Goal: Task Accomplishment & Management: Manage account settings

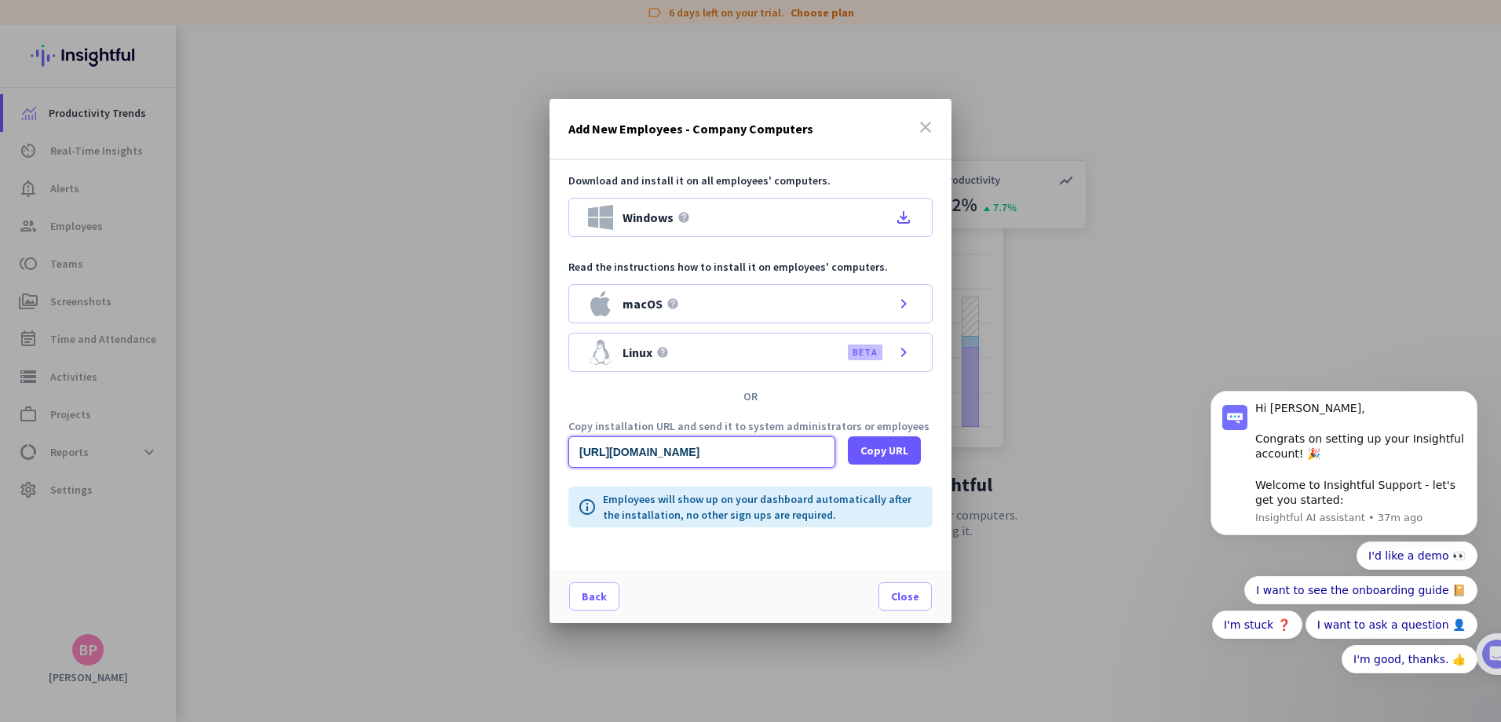
click at [806, 455] on input "[URL][DOMAIN_NAME]" at bounding box center [701, 452] width 267 height 31
drag, startPoint x: 919, startPoint y: 426, endPoint x: 572, endPoint y: 419, distance: 347.9
click at [572, 421] on p "Copy installation URL and send it to system administrators or employees" at bounding box center [750, 426] width 364 height 11
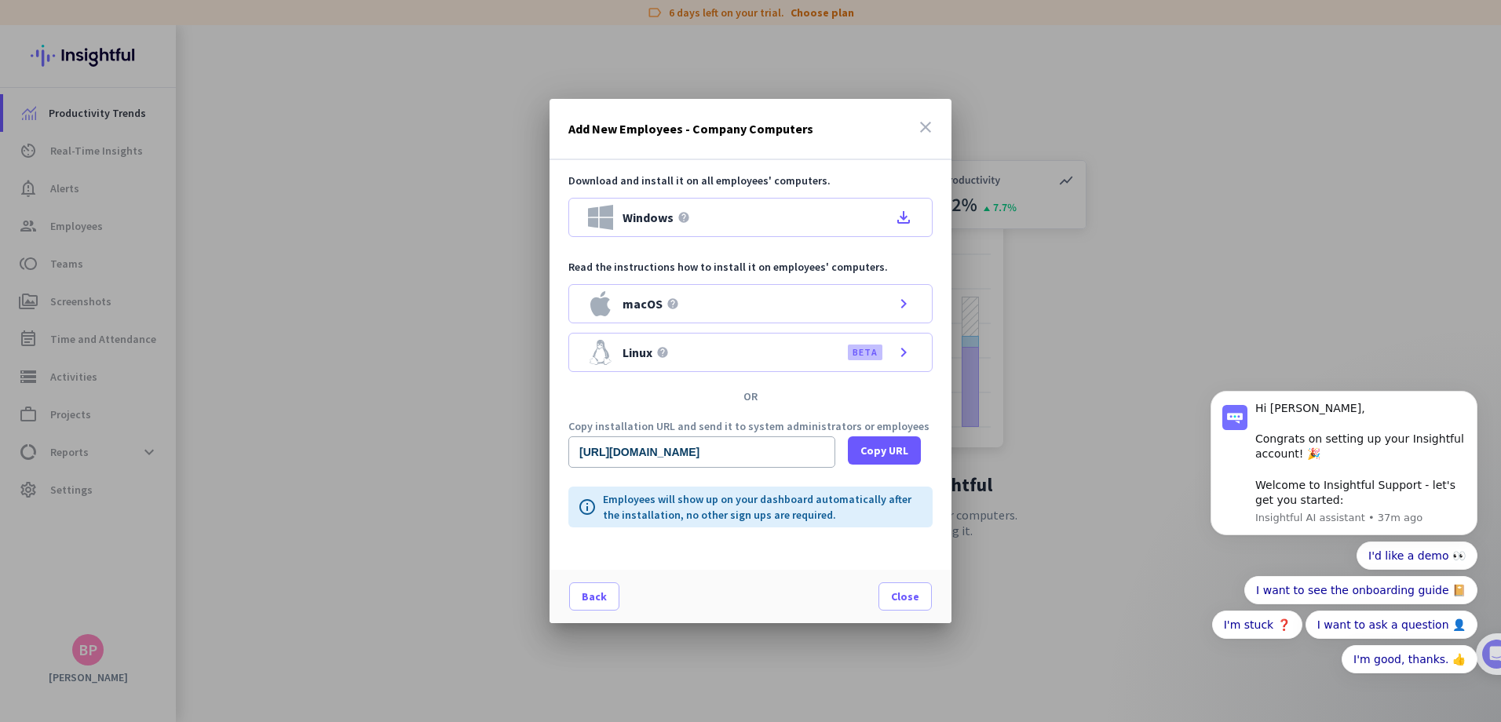
click at [742, 426] on p "Copy installation URL and send it to system administrators or employees" at bounding box center [750, 426] width 364 height 11
drag, startPoint x: 925, startPoint y: 122, endPoint x: 883, endPoint y: 124, distance: 41.7
click at [925, 122] on icon "close" at bounding box center [925, 127] width 19 height 19
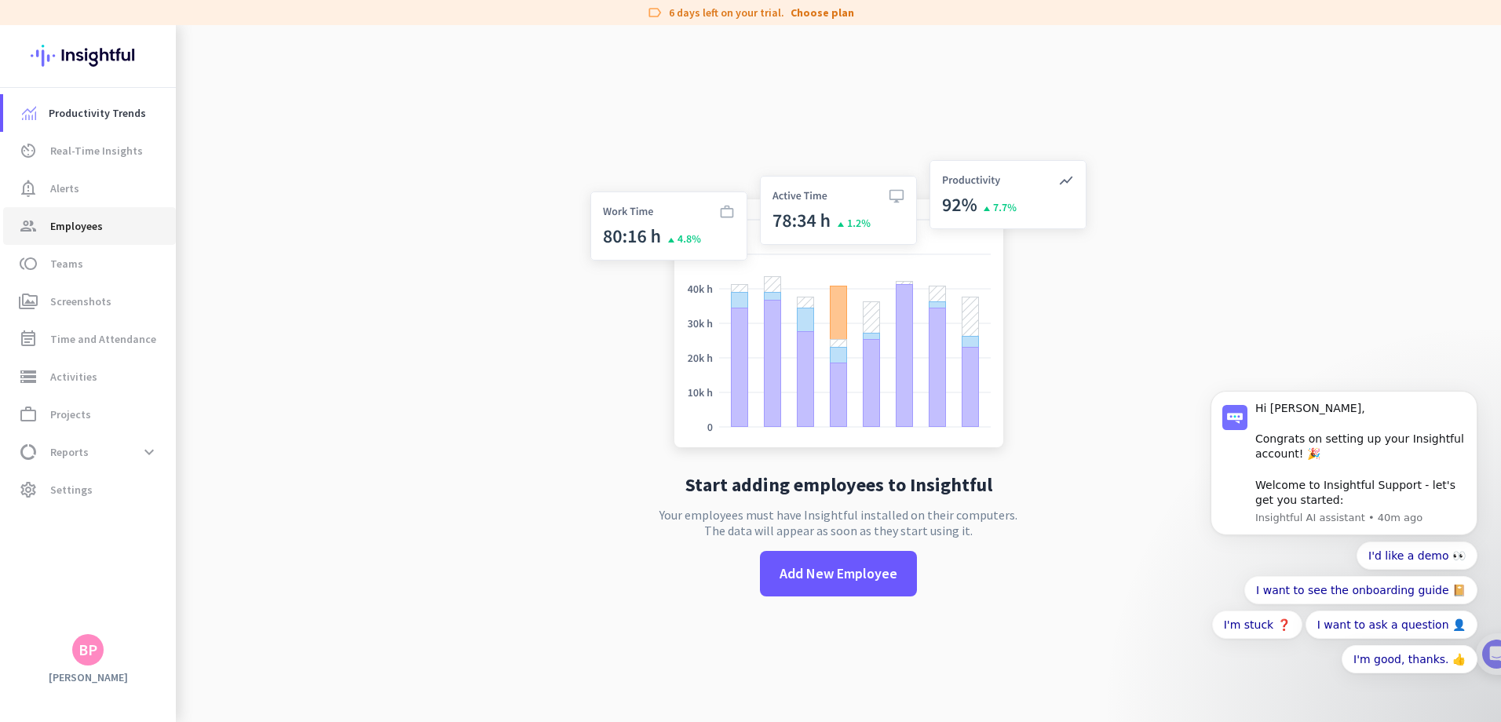
click at [63, 236] on link "group Employees" at bounding box center [89, 226] width 173 height 38
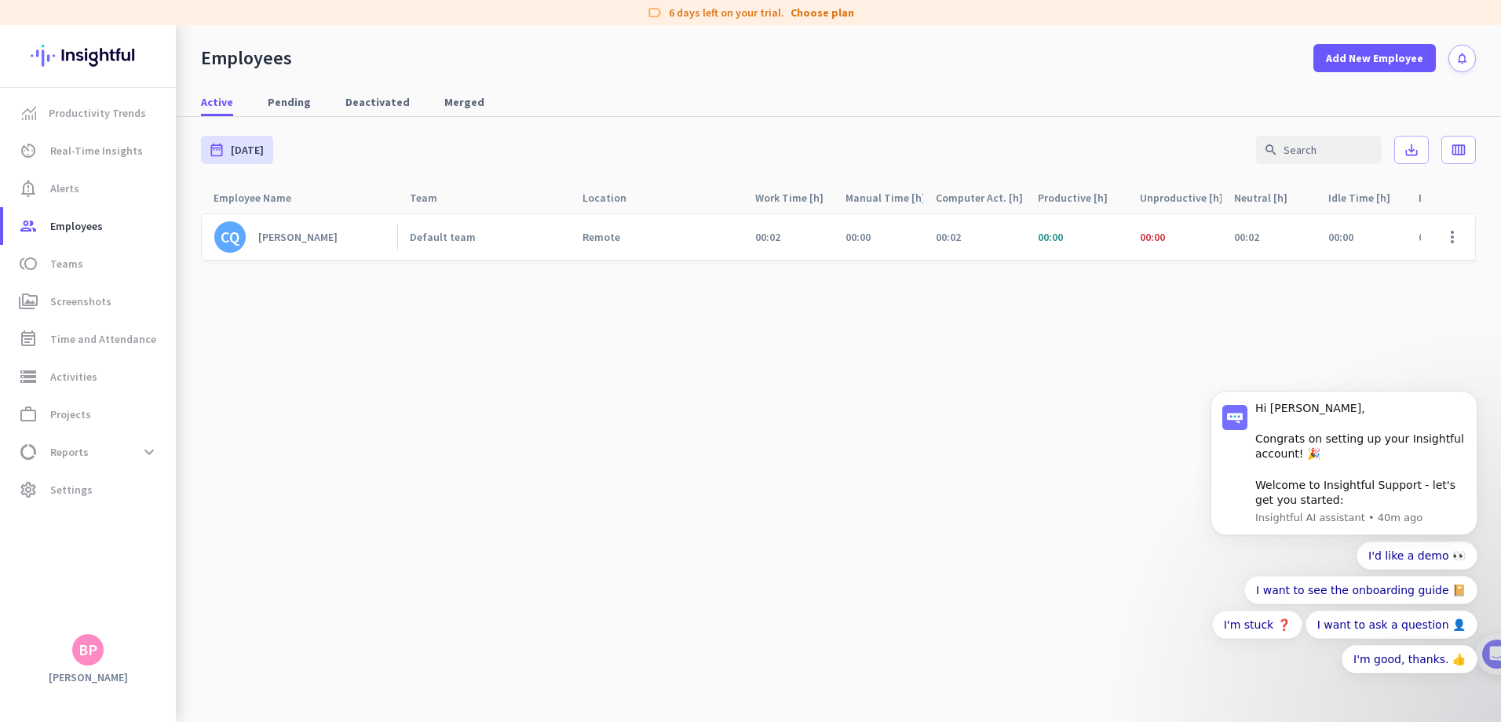
click at [650, 323] on cdk-virtual-scroll-viewport "CQ [PERSON_NAME] Default team Remote 00:02 00:00 00:02 00:00 00:00 00:02 00:00 …" at bounding box center [838, 468] width 1275 height 510
drag, startPoint x: 1473, startPoint y: 339, endPoint x: 1725, endPoint y: 590, distance: 355.3
click html "Hi [PERSON_NAME], Congrats on setting up your Insightful account! 🎉 Welcome to …"
click at [633, 348] on cdk-virtual-scroll-viewport "CQ [PERSON_NAME] Default team Remote 00:02 00:00 00:02 00:00 00:00 00:02 00:00 …" at bounding box center [838, 468] width 1275 height 510
click at [1464, 247] on body "Hi [PERSON_NAME], Congrats on setting up your Insightful account! 🎉 Welcome to …" at bounding box center [1344, 475] width 302 height 466
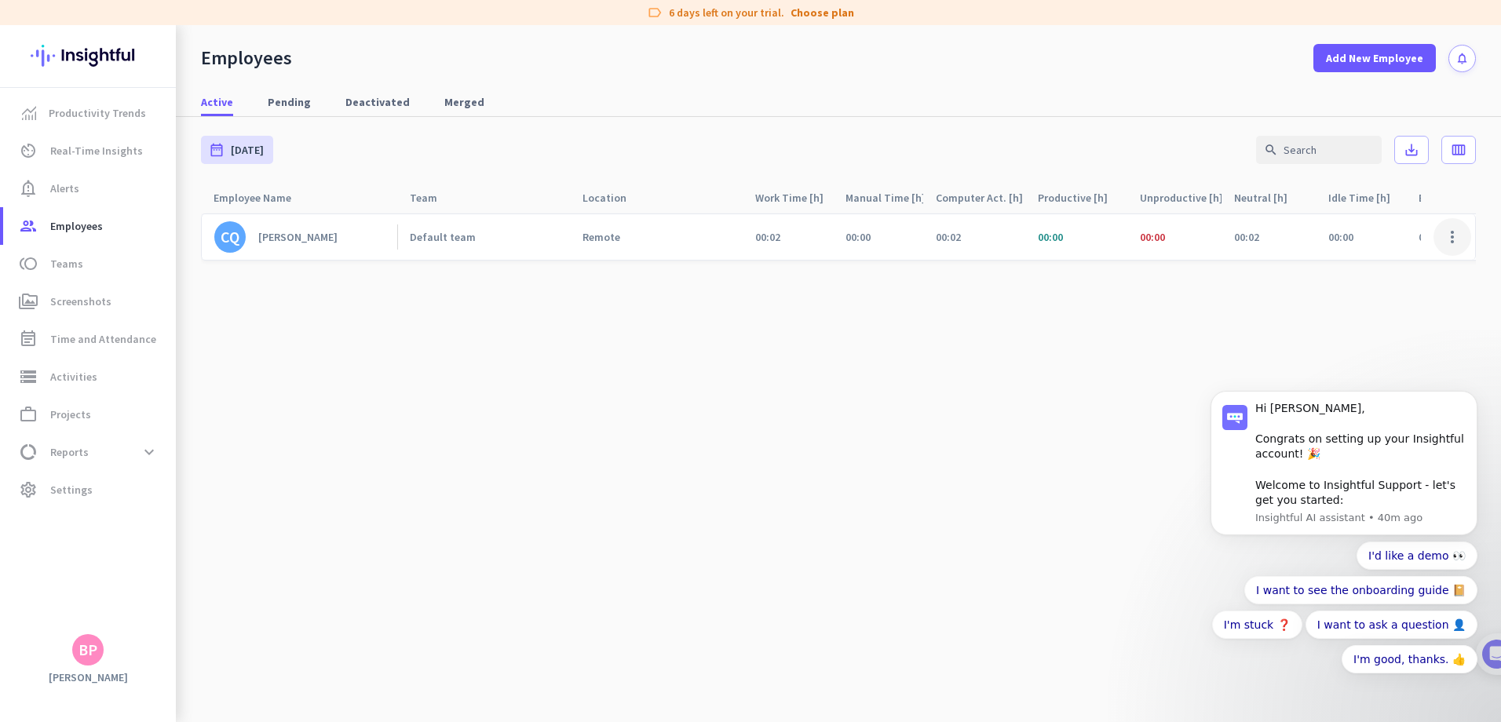
click at [1455, 228] on span at bounding box center [1453, 237] width 38 height 38
click at [250, 331] on div at bounding box center [750, 361] width 1501 height 722
drag, startPoint x: 481, startPoint y: 369, endPoint x: 558, endPoint y: 364, distance: 77.1
click at [482, 369] on cdk-virtual-scroll-viewport "CQ [PERSON_NAME] Default team Remote 00:02 00:00 00:02 00:00 00:00 00:02 00:00 …" at bounding box center [838, 468] width 1275 height 510
click at [82, 368] on span "Activities" at bounding box center [73, 376] width 47 height 19
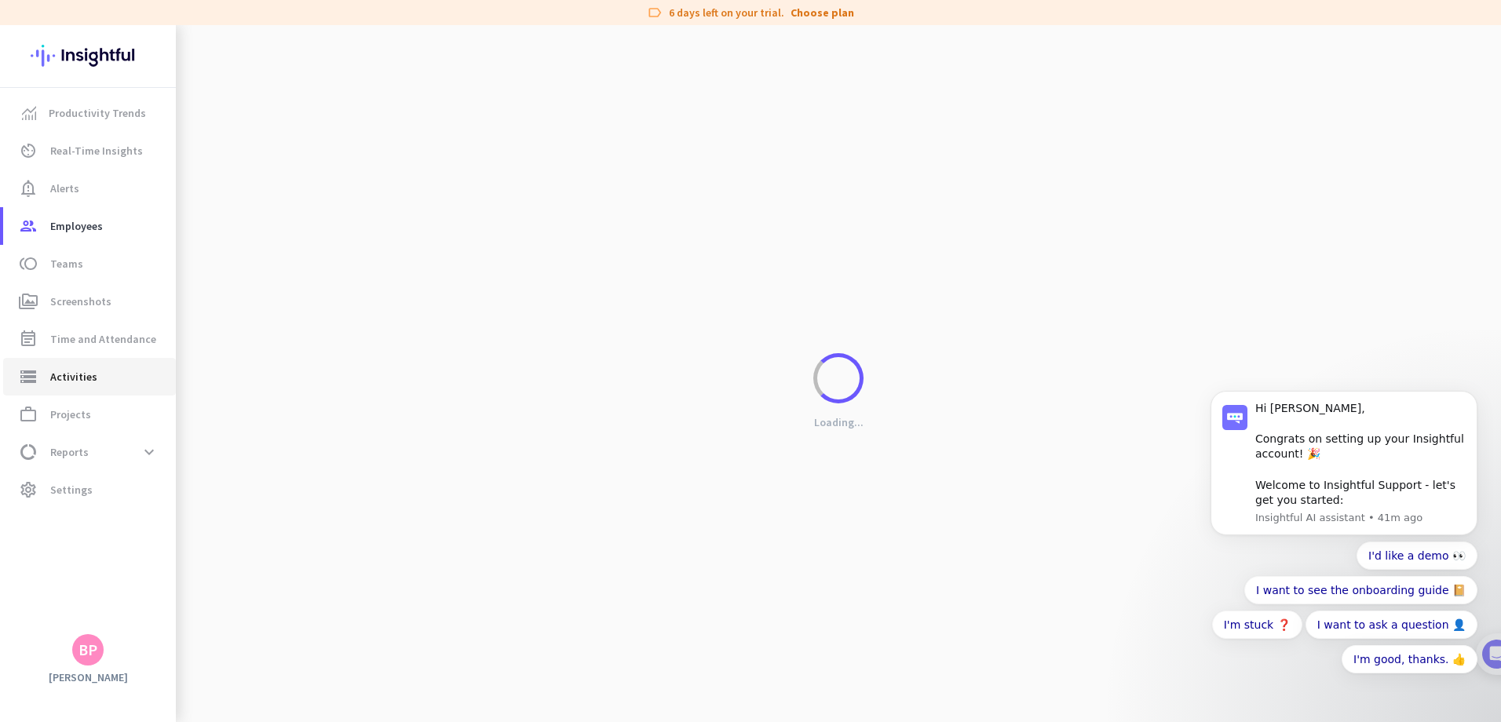
type input "[DATE]"
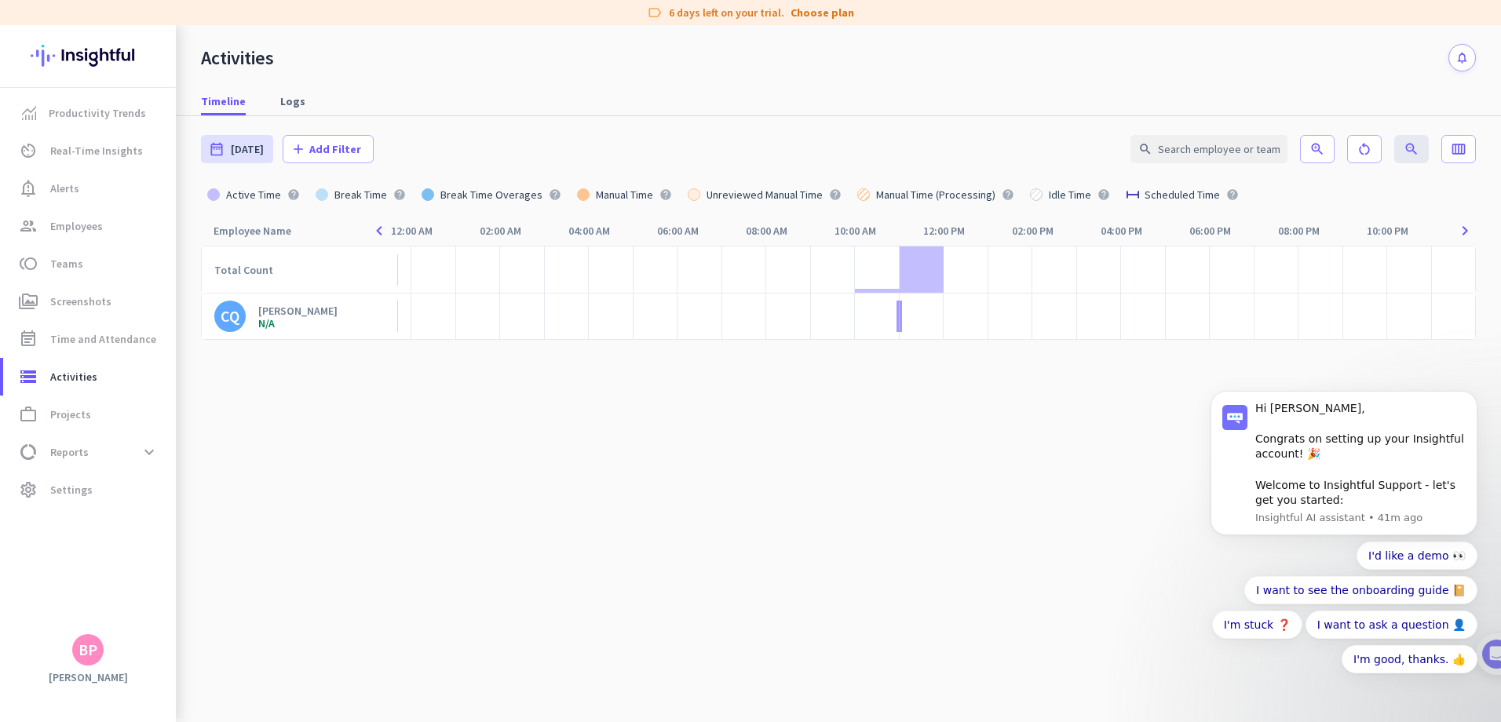
click at [1029, 548] on cdk-virtual-scroll-viewport "Total Count CQ [PERSON_NAME] N/A" at bounding box center [838, 484] width 1275 height 477
click at [687, 498] on cdk-virtual-scroll-viewport "Total Count CQ [PERSON_NAME] N/A" at bounding box center [838, 484] width 1275 height 477
click at [71, 265] on span "Teams" at bounding box center [66, 263] width 33 height 19
click at [58, 225] on span "Employees" at bounding box center [76, 226] width 53 height 19
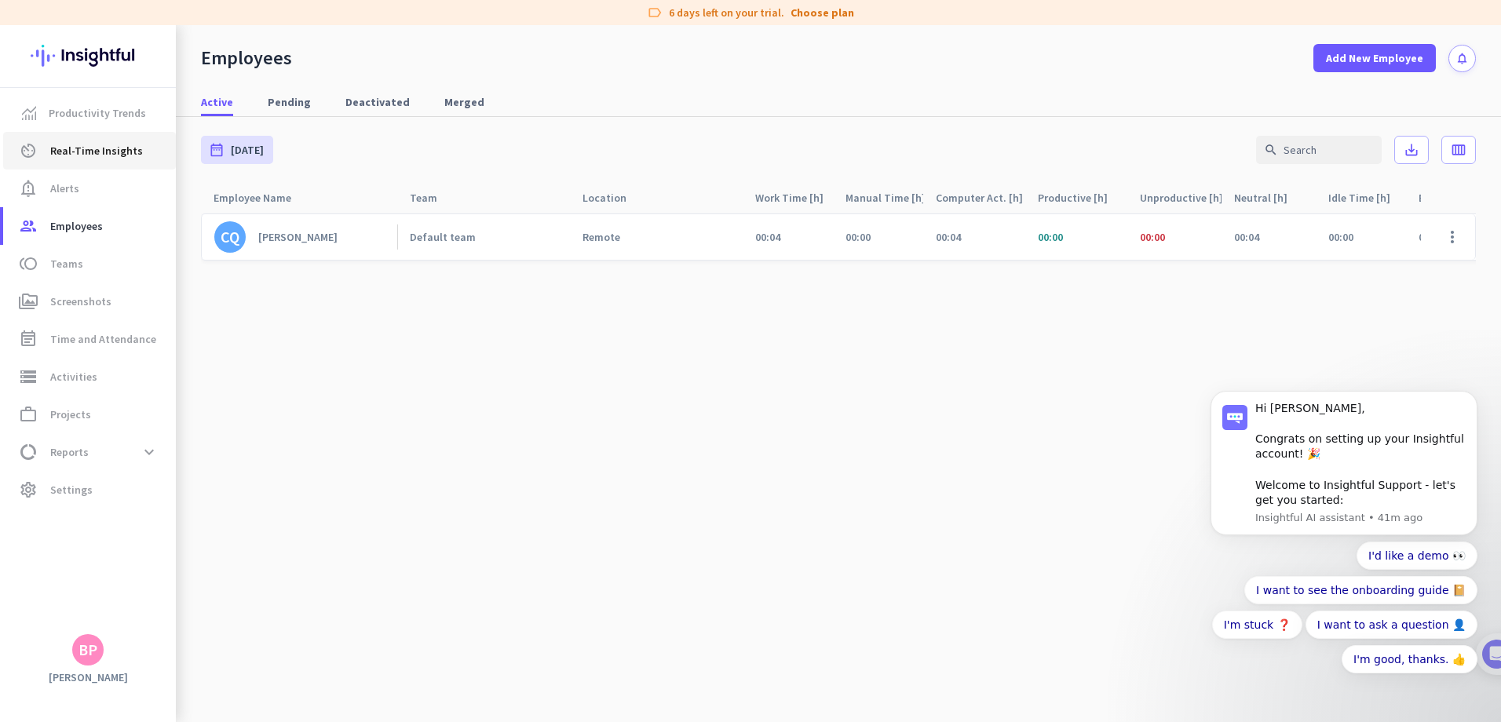
click at [87, 139] on link "av_timer Real-Time Insights" at bounding box center [89, 151] width 173 height 38
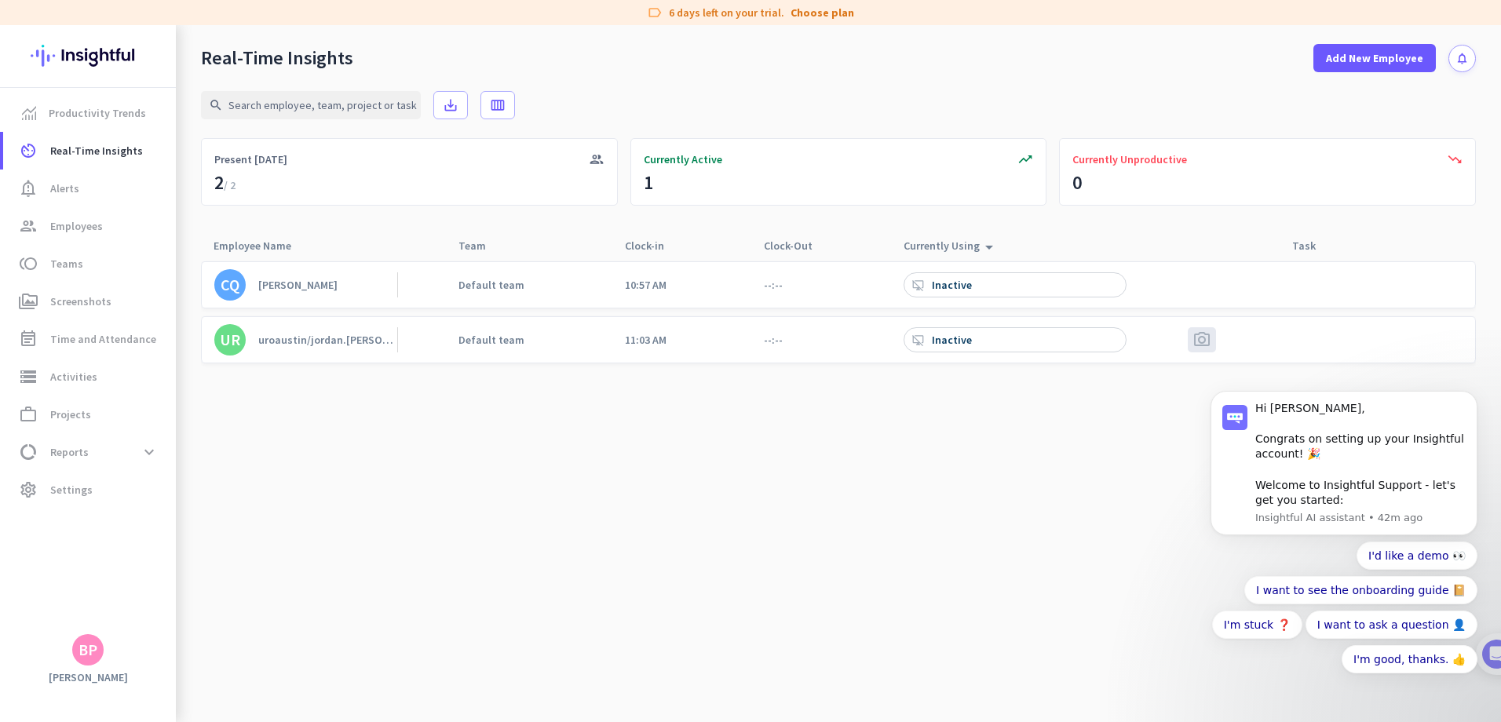
drag, startPoint x: 1332, startPoint y: 347, endPoint x: 1237, endPoint y: 360, distance: 96.6
click at [1332, 347] on body "Hi [PERSON_NAME], Congrats on setting up your Insightful account! 🎉 Welcome to …" at bounding box center [1344, 475] width 302 height 466
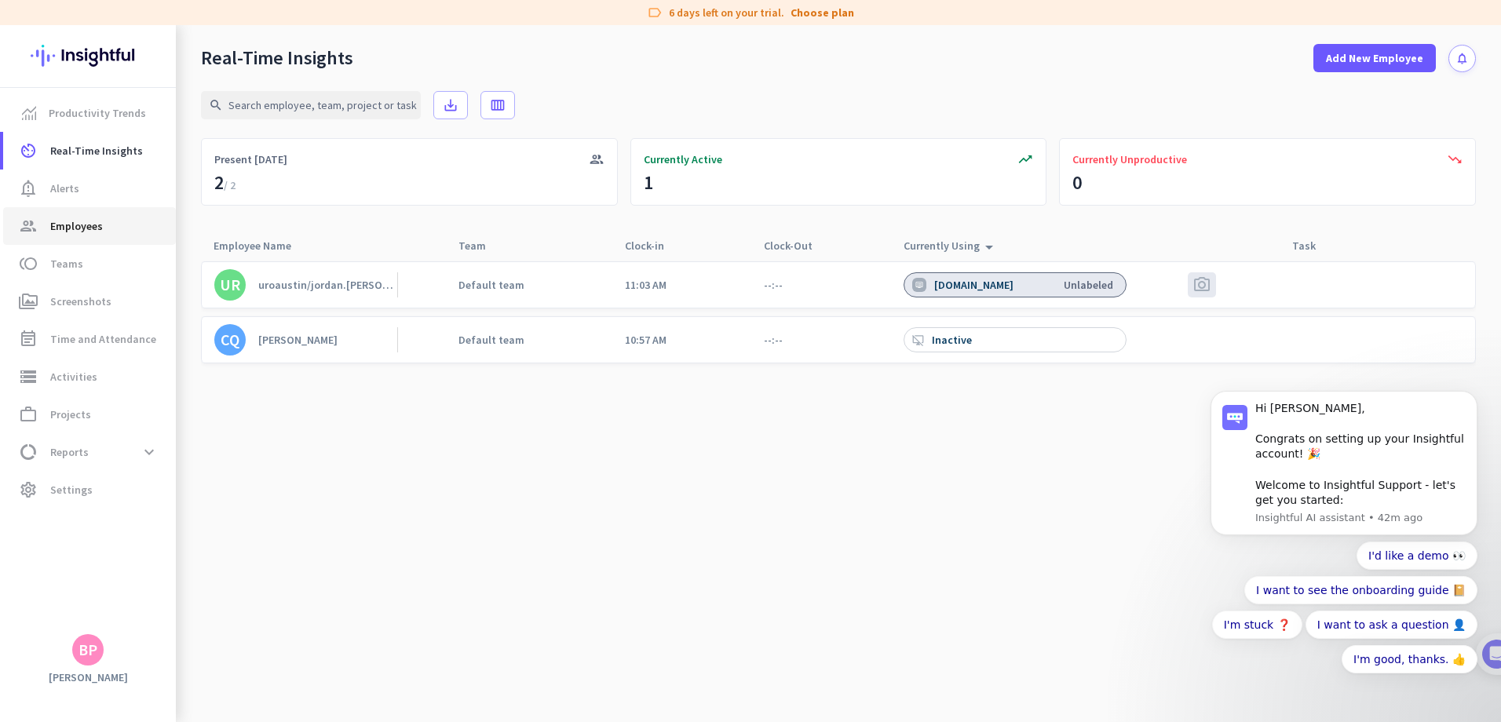
click at [86, 230] on span "Employees" at bounding box center [76, 226] width 53 height 19
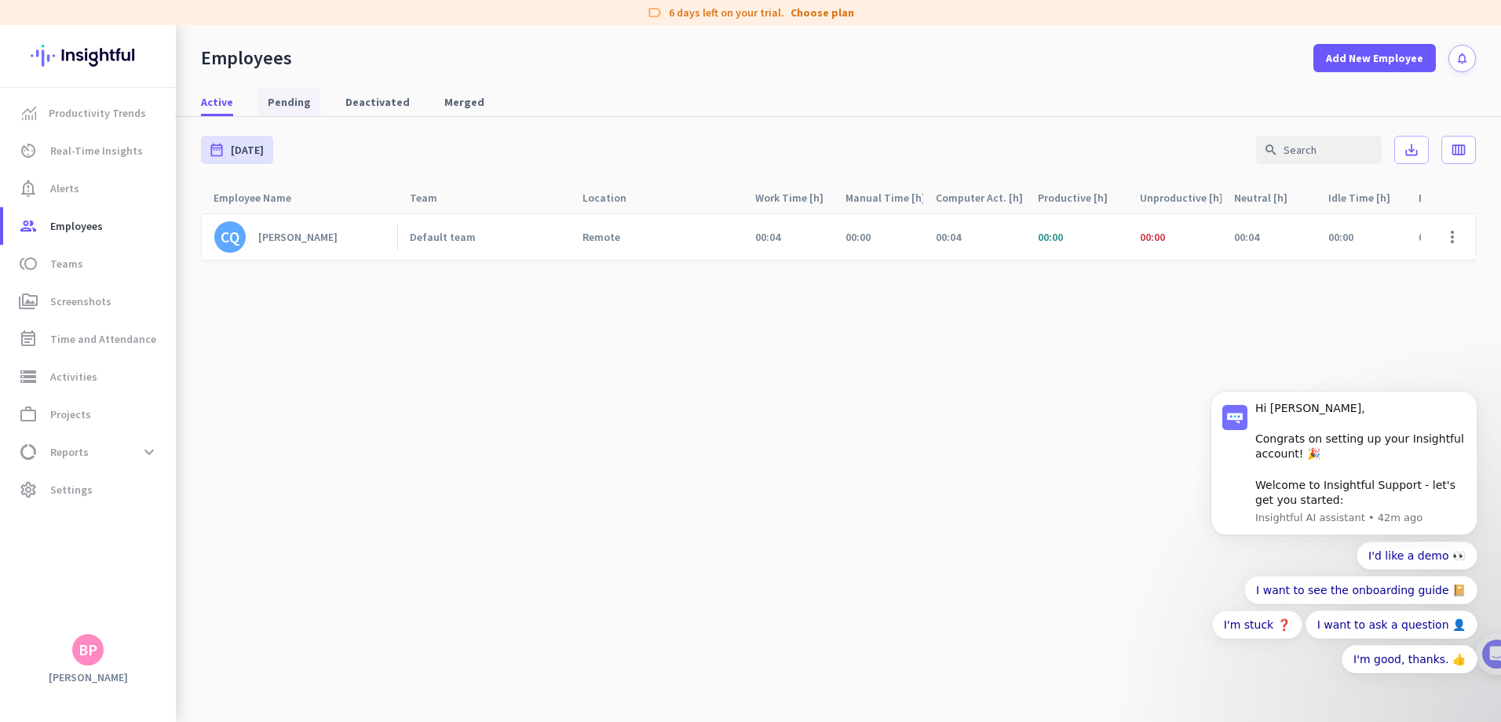
click at [296, 110] on span "Pending" at bounding box center [289, 102] width 43 height 28
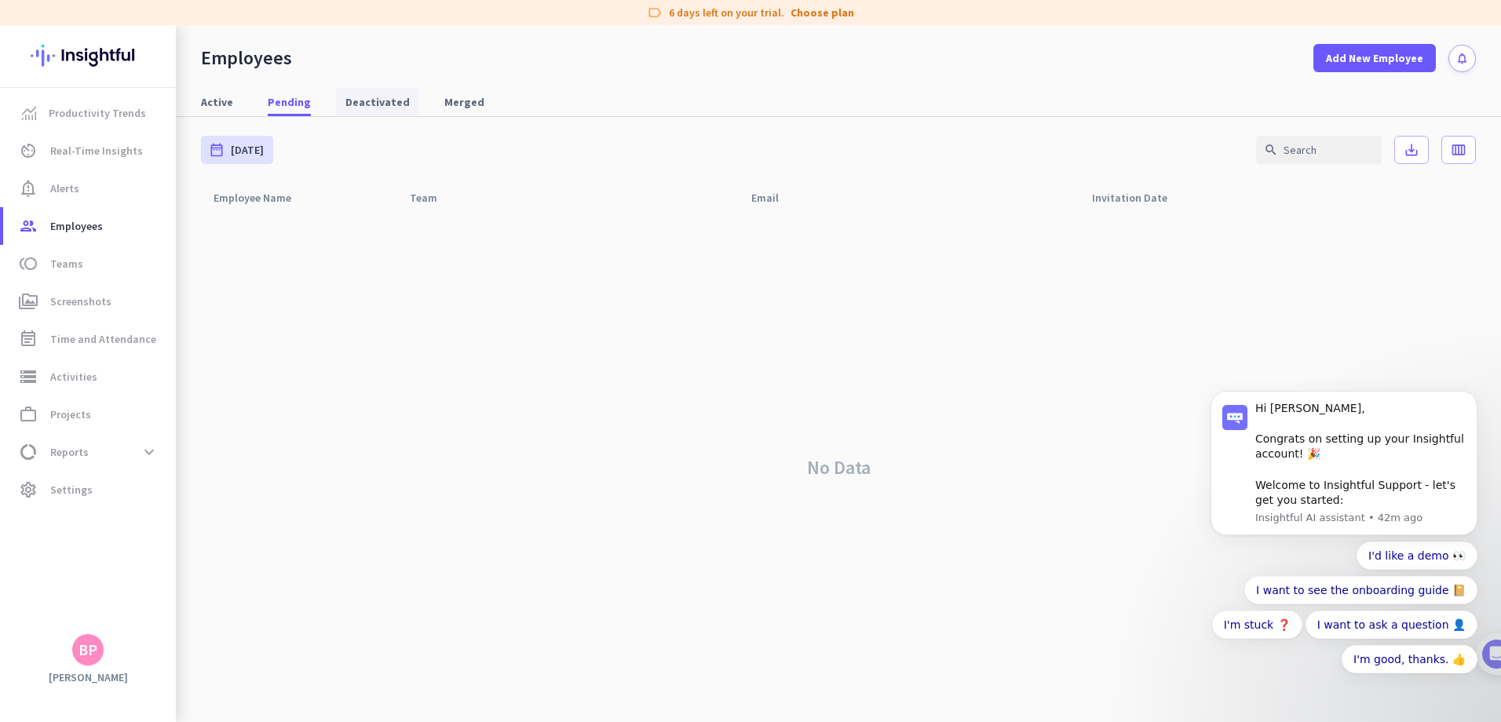
click at [371, 91] on span "Deactivated" at bounding box center [377, 102] width 64 height 28
click at [455, 103] on span "Merged" at bounding box center [464, 102] width 40 height 16
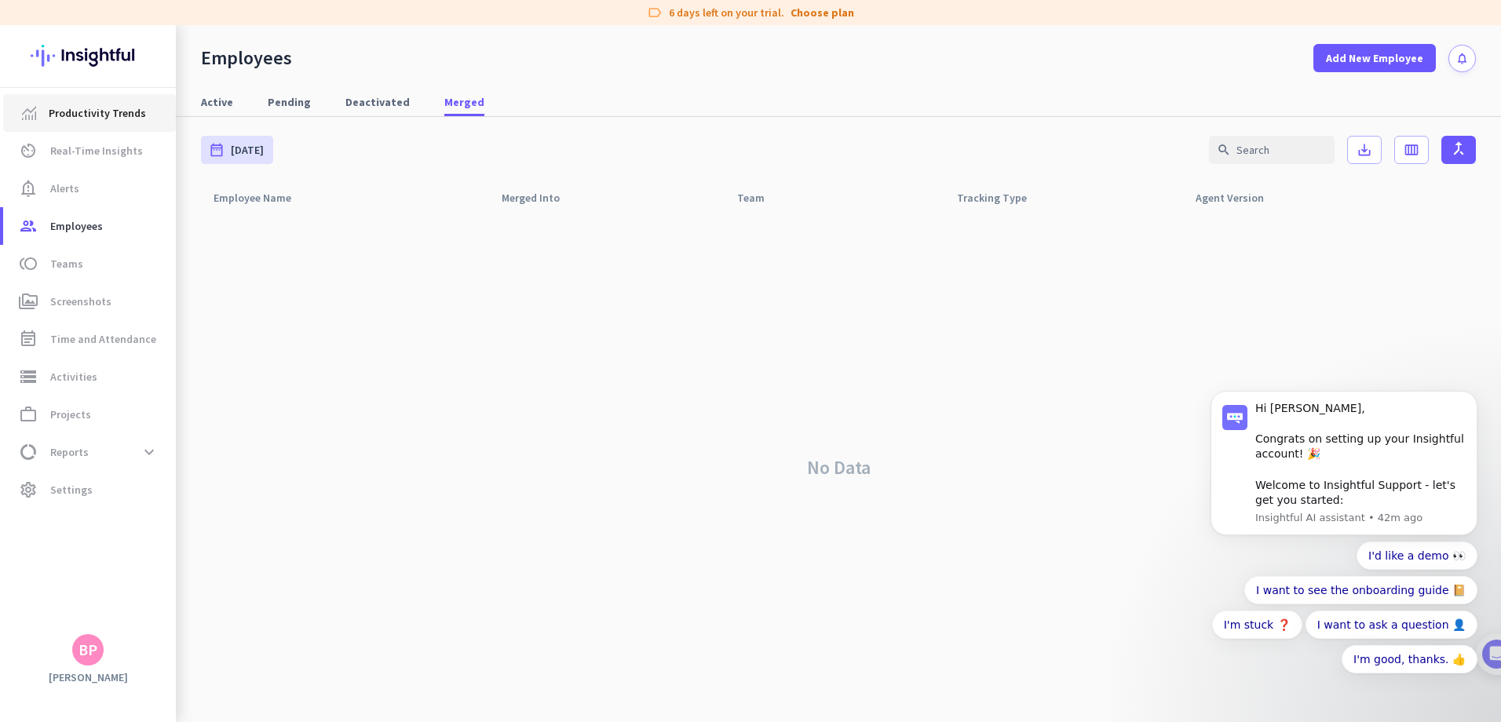
click at [95, 116] on span "Productivity Trends" at bounding box center [97, 113] width 97 height 19
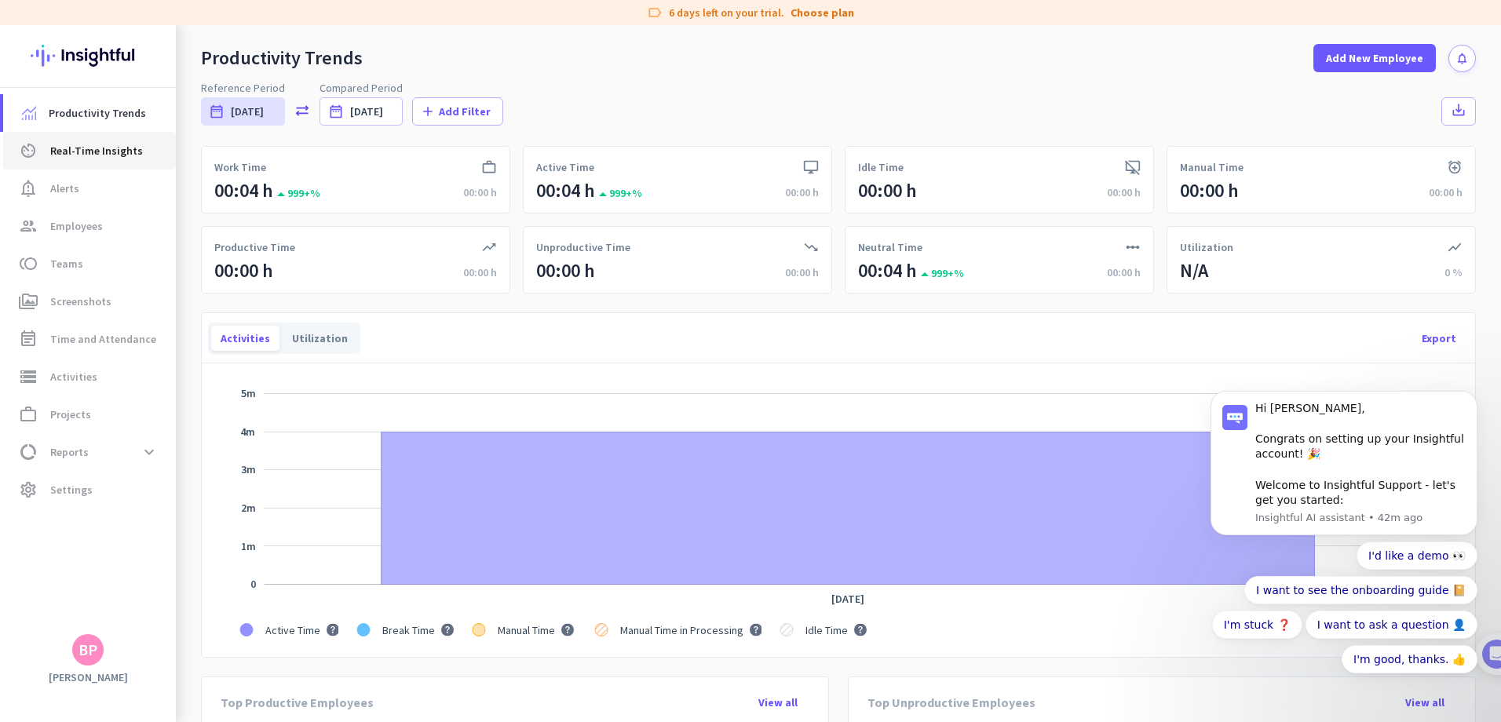
click at [119, 159] on span "Real-Time Insights" at bounding box center [96, 150] width 93 height 19
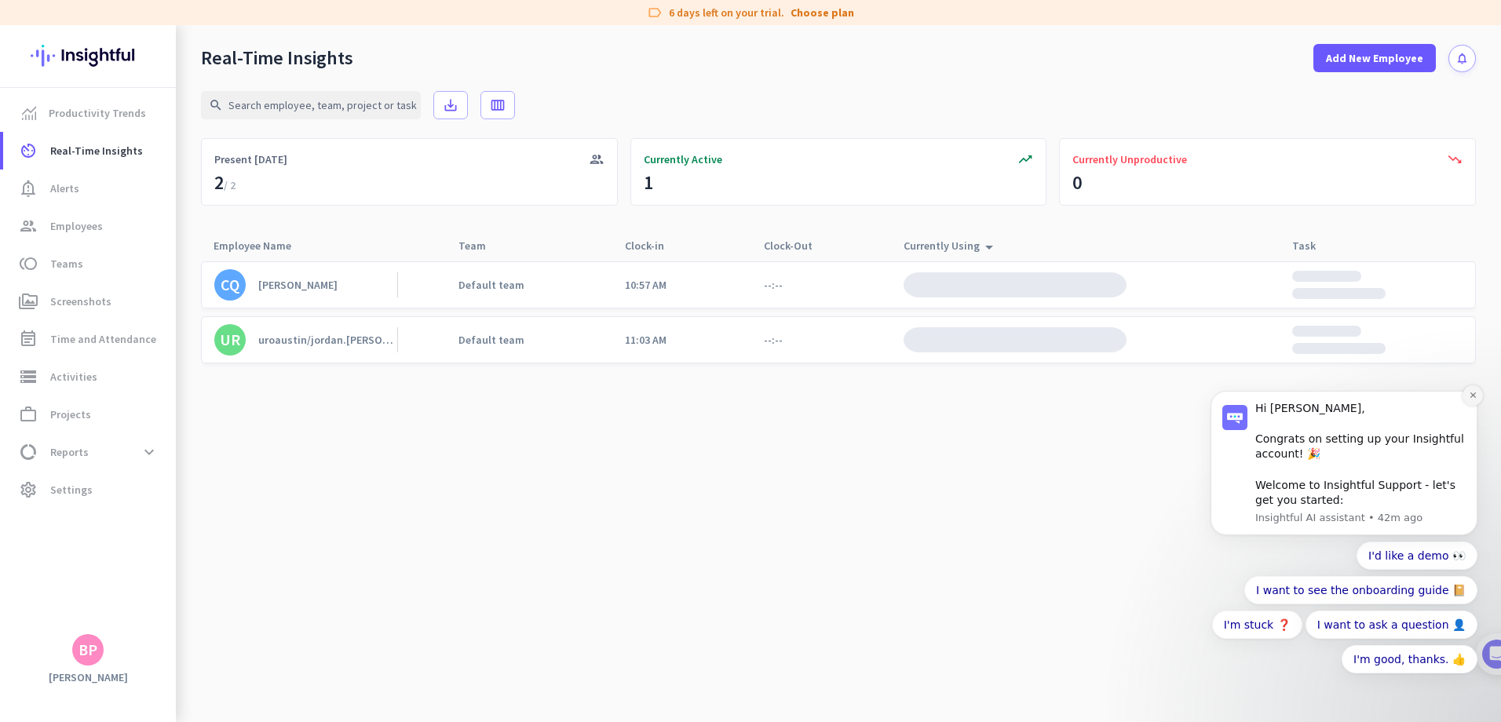
click at [1472, 400] on button "Dismiss notification" at bounding box center [1473, 396] width 20 height 20
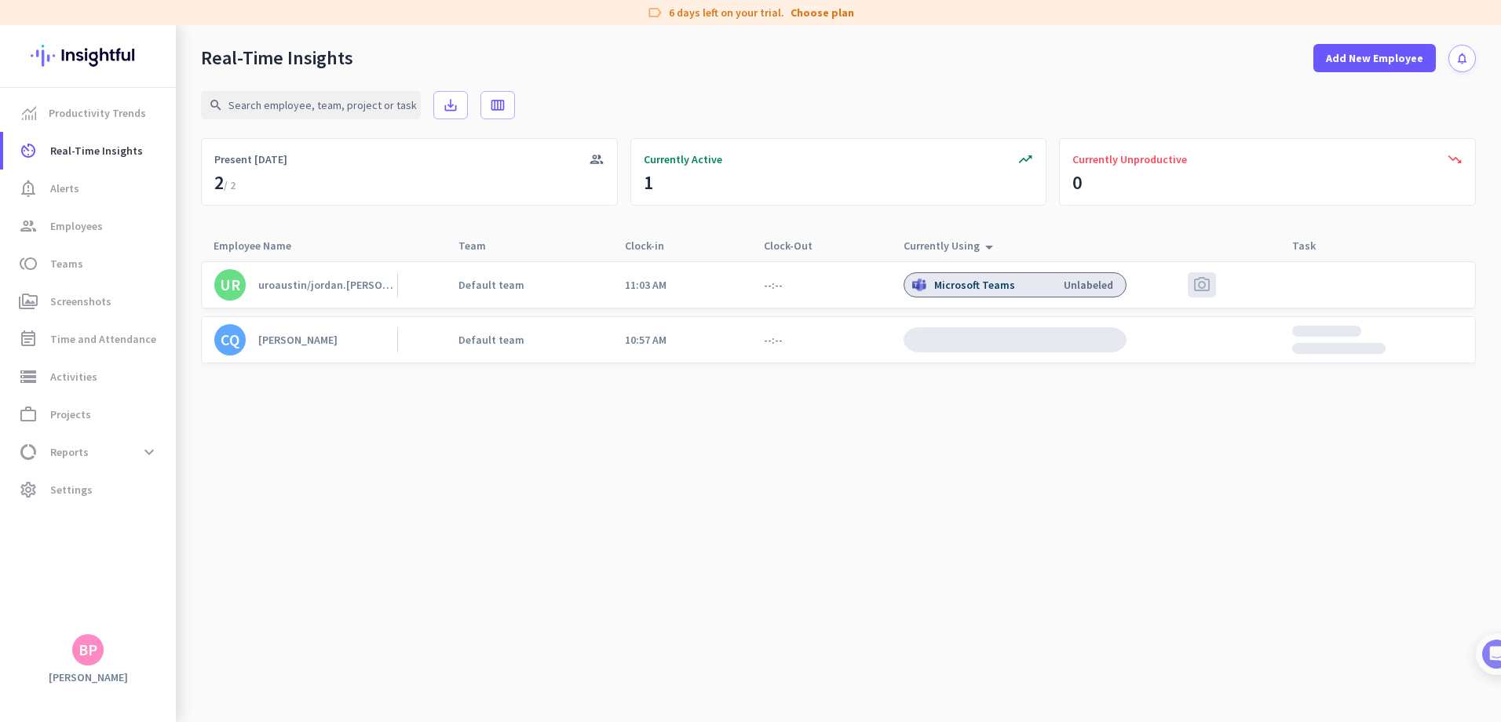
click at [1446, 495] on cdk-virtual-scroll-viewport "UR uroaustin/jordan.[PERSON_NAME] Default team 11:03 AM --:-- Microsoft Teams U…" at bounding box center [838, 492] width 1275 height 462
click at [982, 342] on div "desktop_access_disabled Inactive" at bounding box center [1015, 339] width 223 height 25
click at [935, 342] on div "Inactive" at bounding box center [953, 340] width 43 height 14
click at [773, 343] on app-real-time-attendance-cell "--:--" at bounding box center [773, 340] width 19 height 14
click at [693, 357] on div "10:57 AM" at bounding box center [657, 340] width 90 height 46
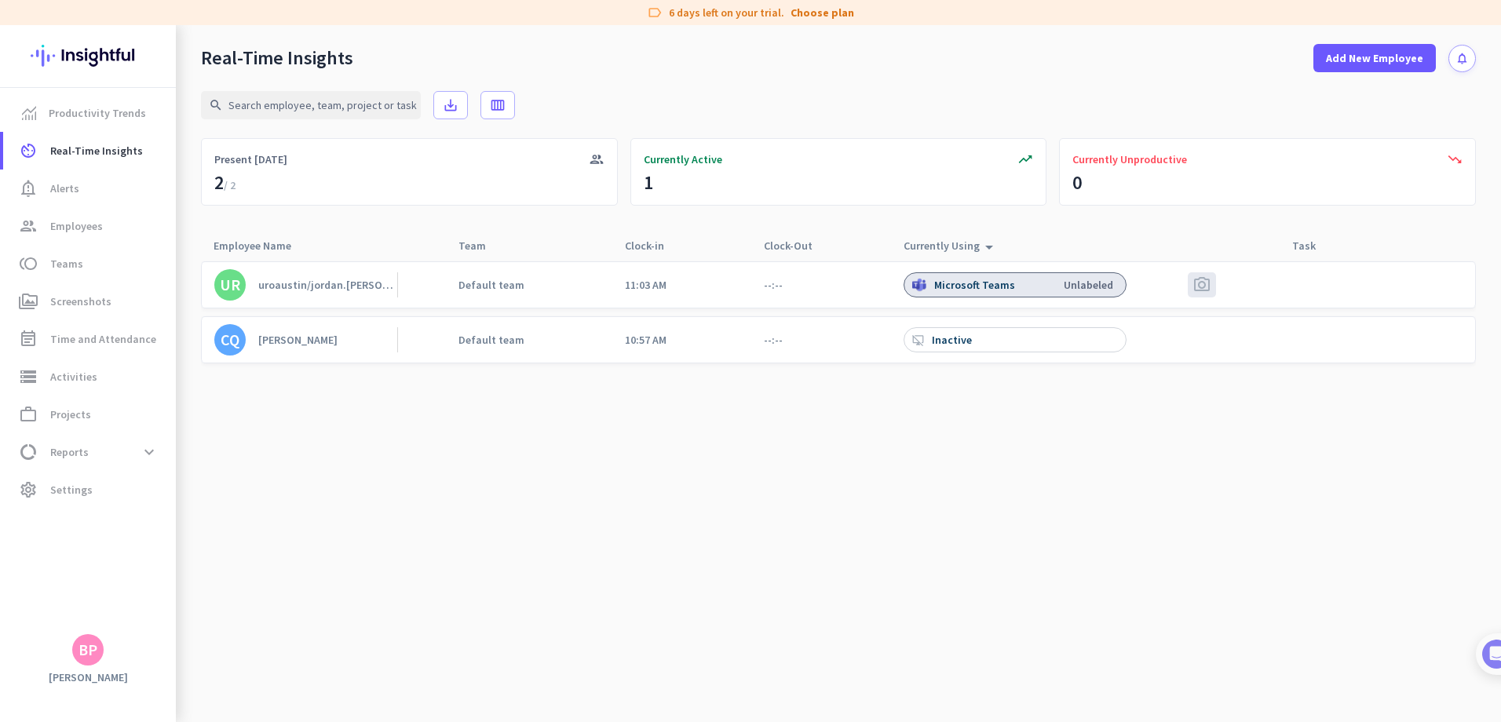
click at [1092, 282] on div "Unlabeled" at bounding box center [1088, 285] width 49 height 14
click at [1054, 236] on div "Currently Using arrow_drop_up" at bounding box center [1009, 246] width 236 height 30
click at [1094, 397] on cdk-virtual-scroll-viewport "UR uroaustin/jordan.[PERSON_NAME] Default team 11:03 AM --:-- Microsoft Teams U…" at bounding box center [838, 492] width 1275 height 462
click at [236, 288] on div "UR" at bounding box center [230, 285] width 20 height 16
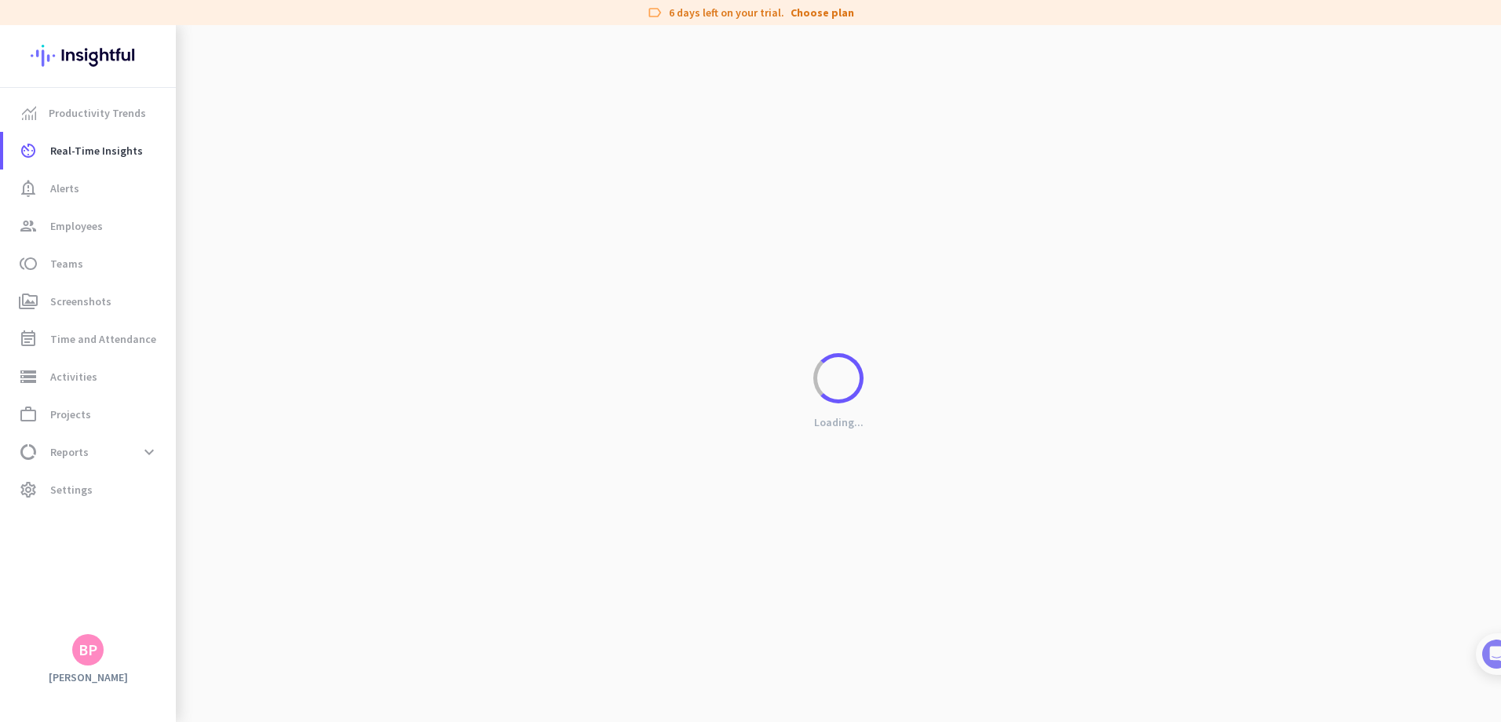
click at [316, 295] on div "Loading..." at bounding box center [838, 386] width 1325 height 722
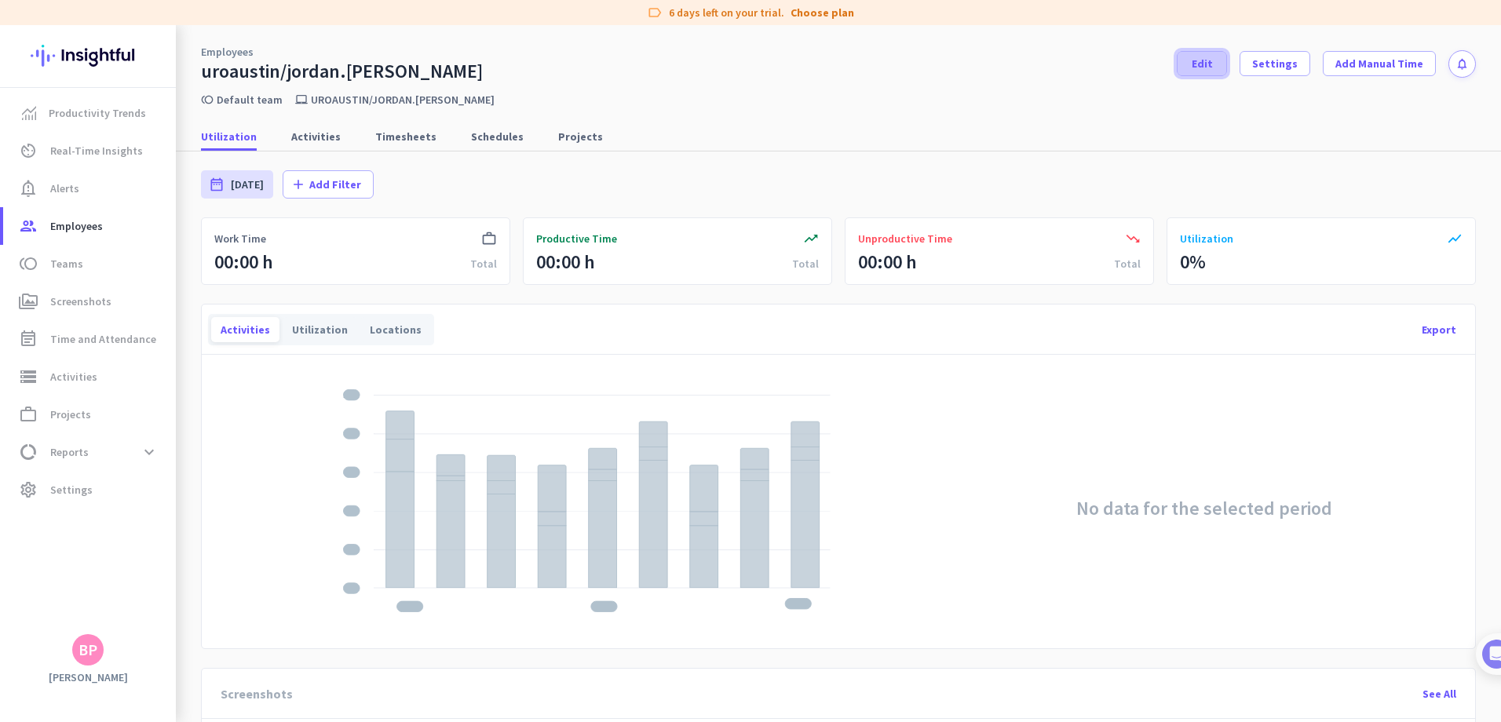
click at [1197, 68] on span "Edit" at bounding box center [1202, 64] width 21 height 16
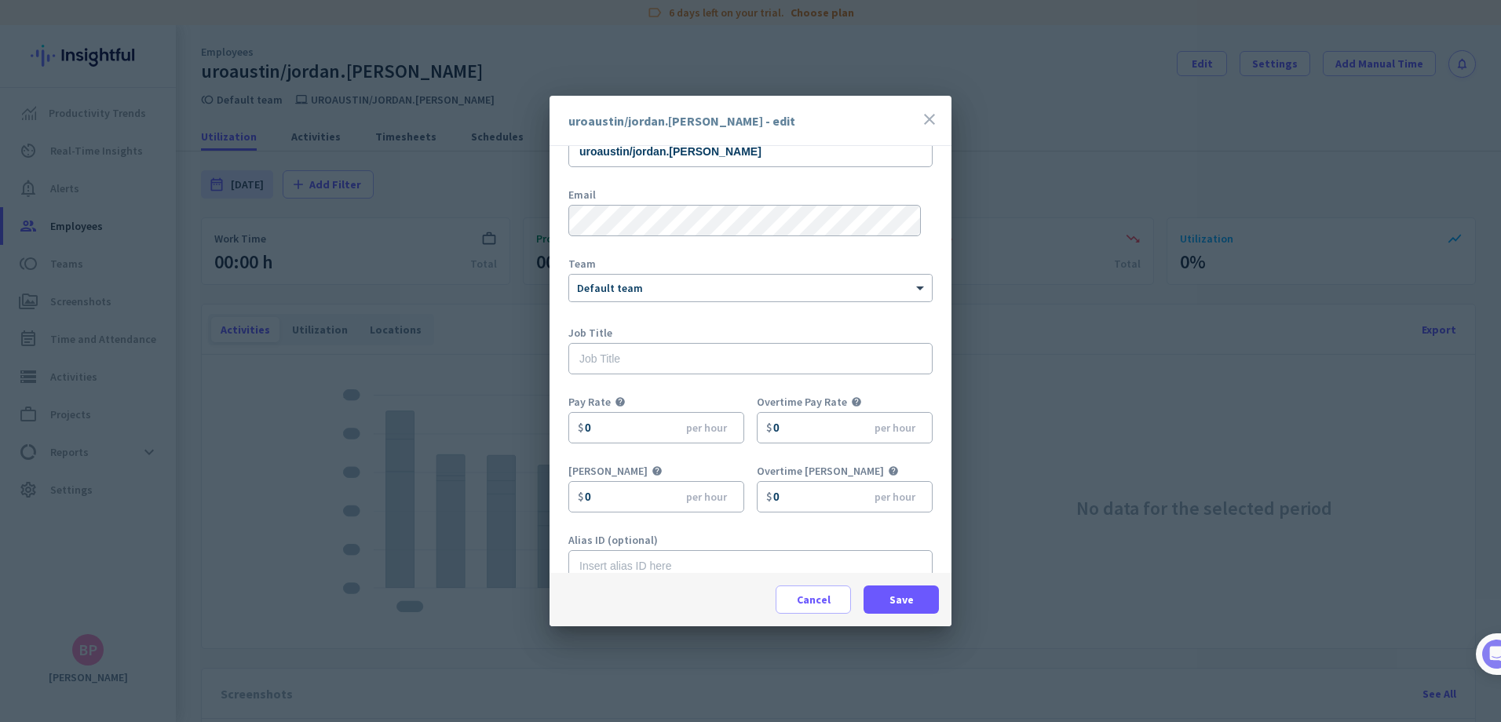
scroll to position [69, 0]
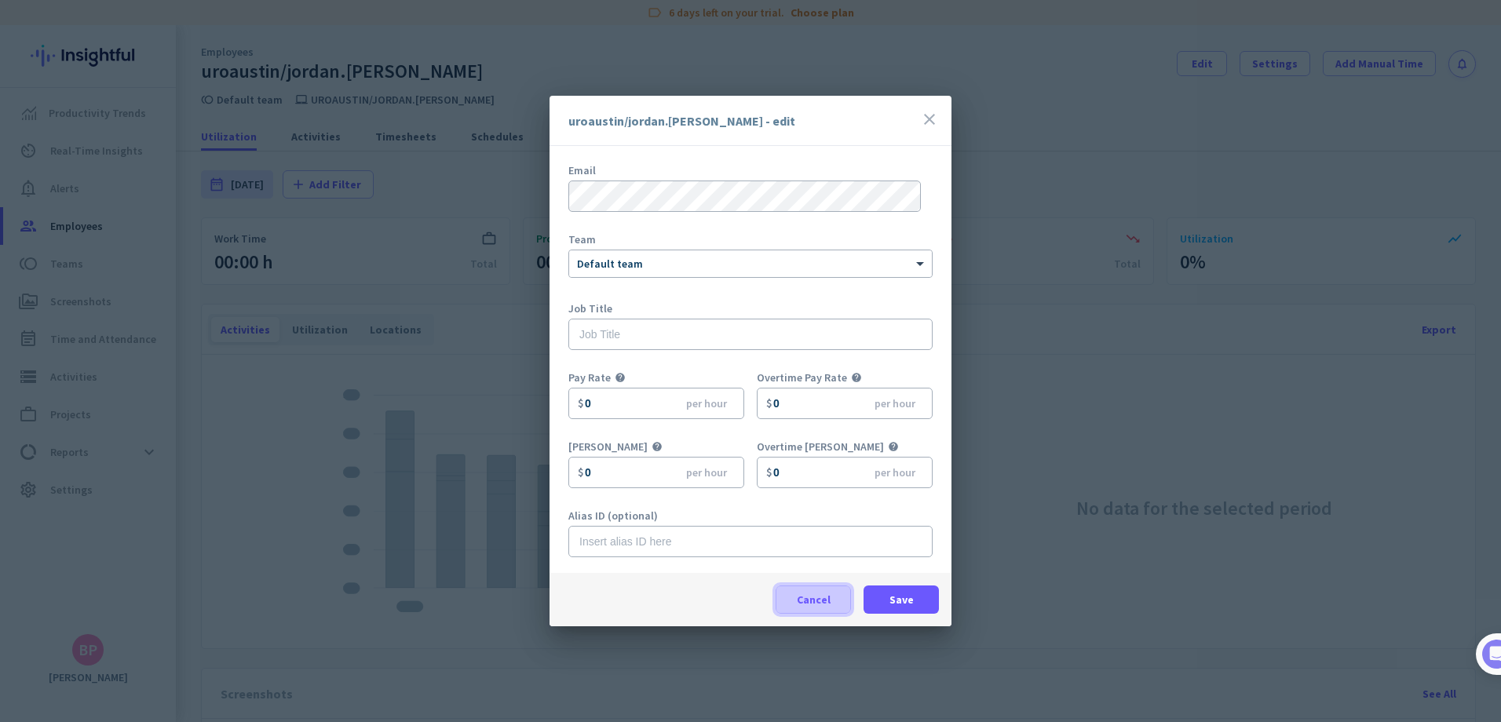
click at [817, 599] on span "Cancel" at bounding box center [814, 600] width 34 height 16
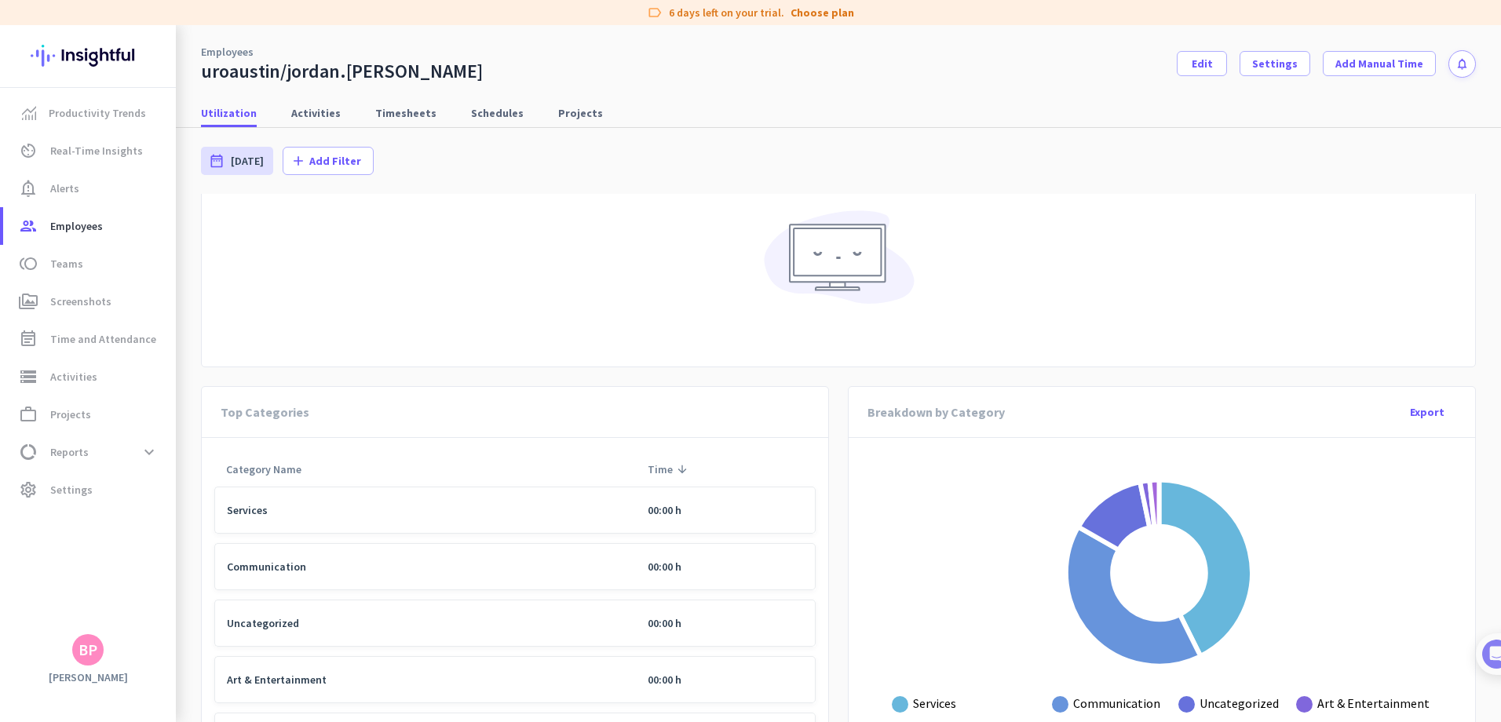
scroll to position [196, 0]
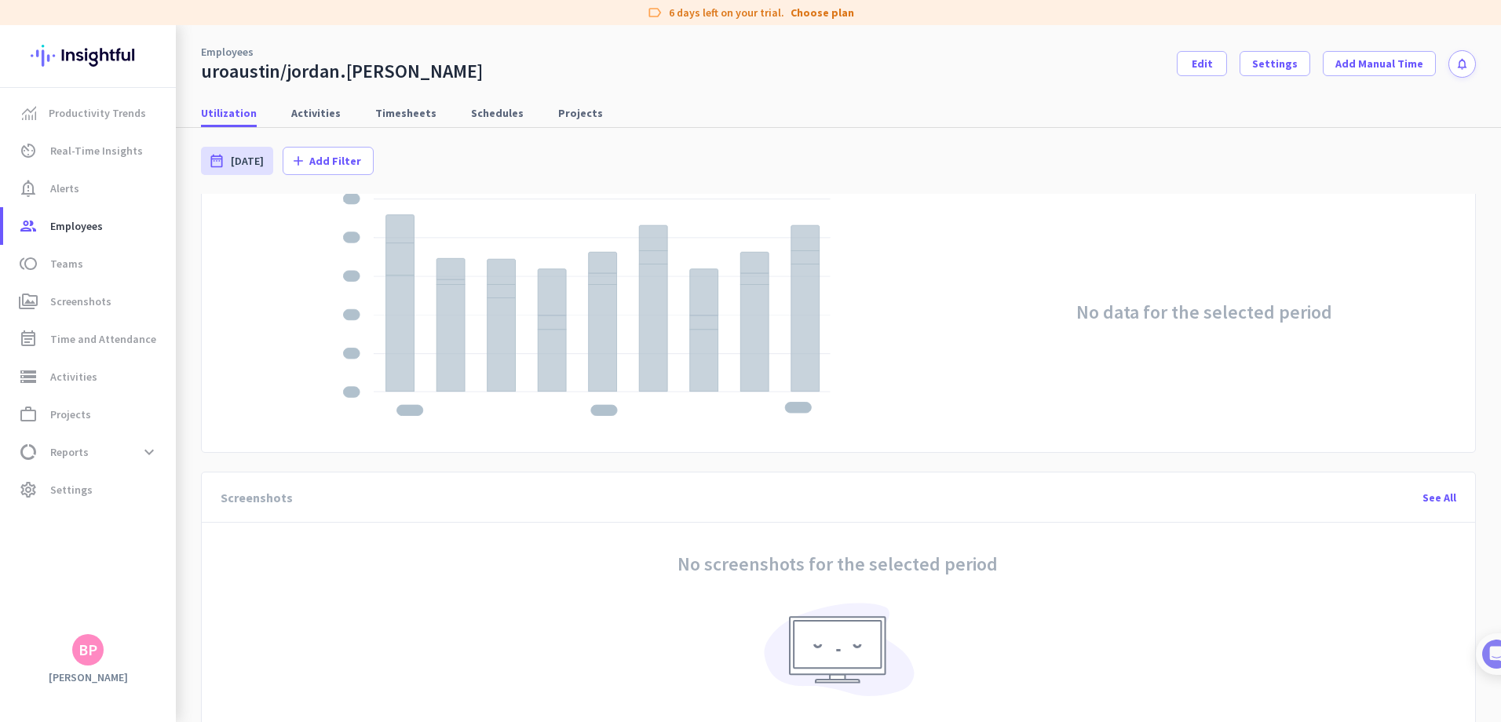
click at [243, 53] on link "Employees" at bounding box center [227, 52] width 53 height 16
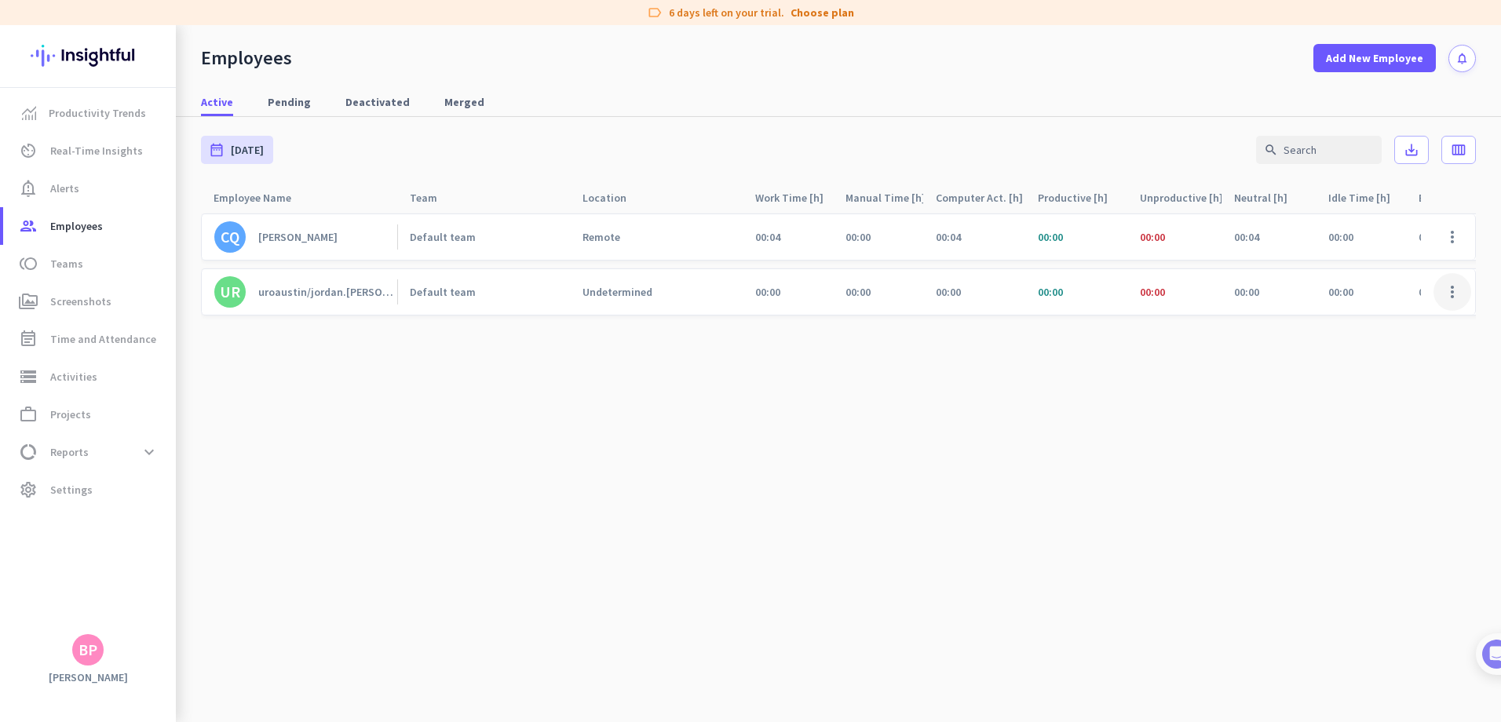
click at [1448, 302] on span at bounding box center [1453, 292] width 38 height 38
click at [1431, 357] on span "Deactivate Employee" at bounding box center [1407, 354] width 104 height 14
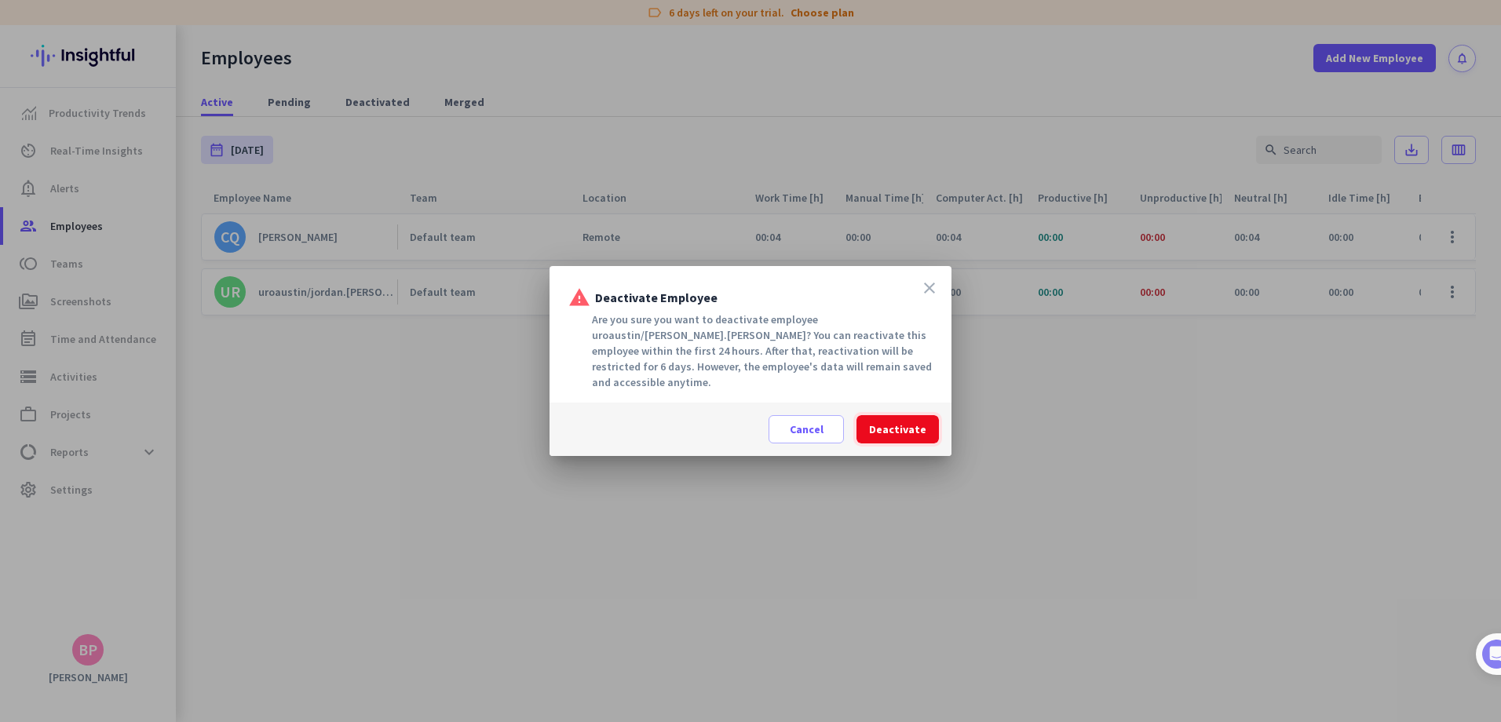
click at [919, 422] on span "Deactivate" at bounding box center [897, 430] width 57 height 16
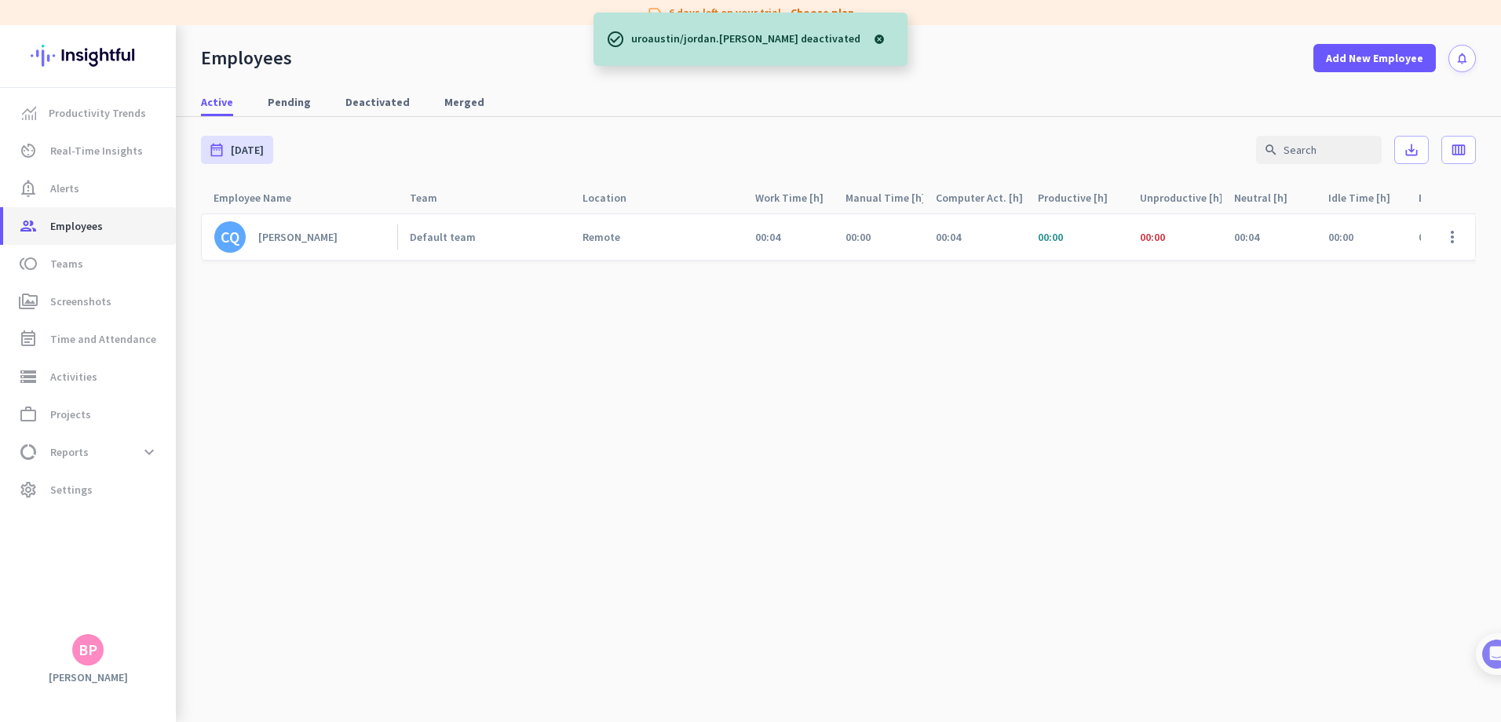
click at [76, 232] on span "Employees" at bounding box center [76, 226] width 53 height 19
click at [71, 124] on link "Productivity Trends" at bounding box center [89, 113] width 173 height 38
